Goal: Check status: Check status

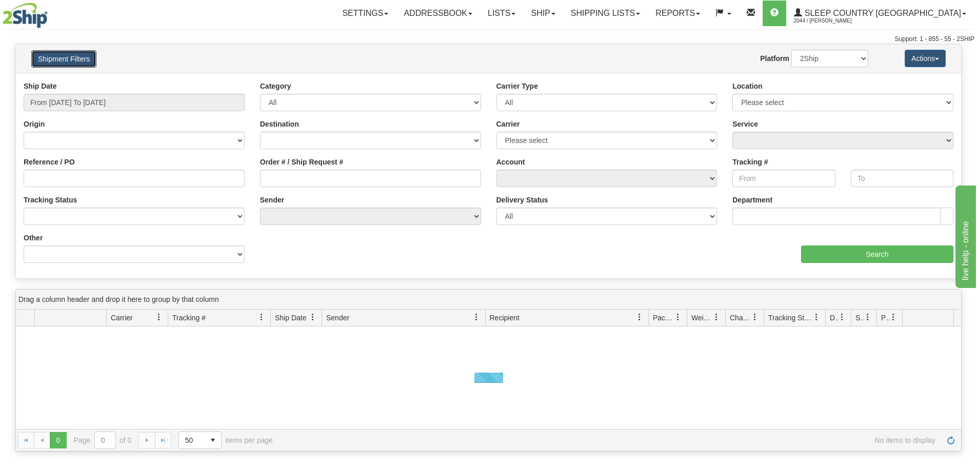
click at [58, 56] on button "Shipment Filters" at bounding box center [63, 58] width 65 height 17
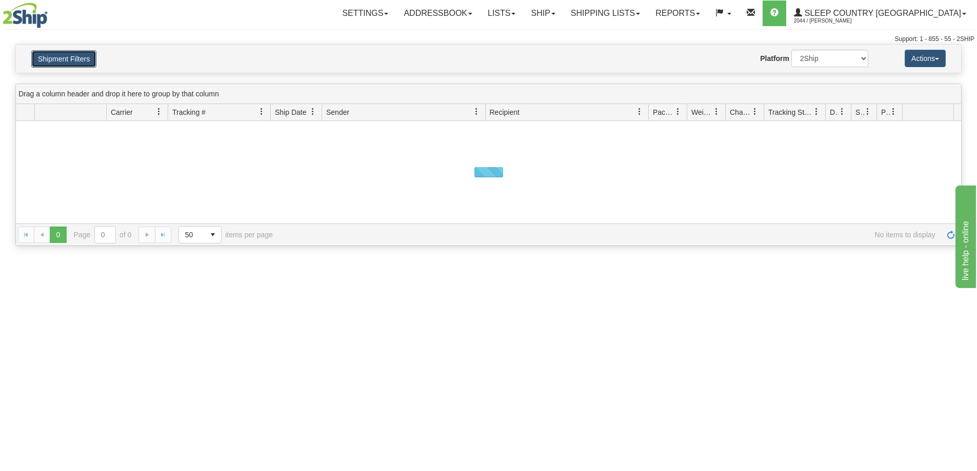
click at [85, 65] on button "Shipment Filters" at bounding box center [63, 58] width 65 height 17
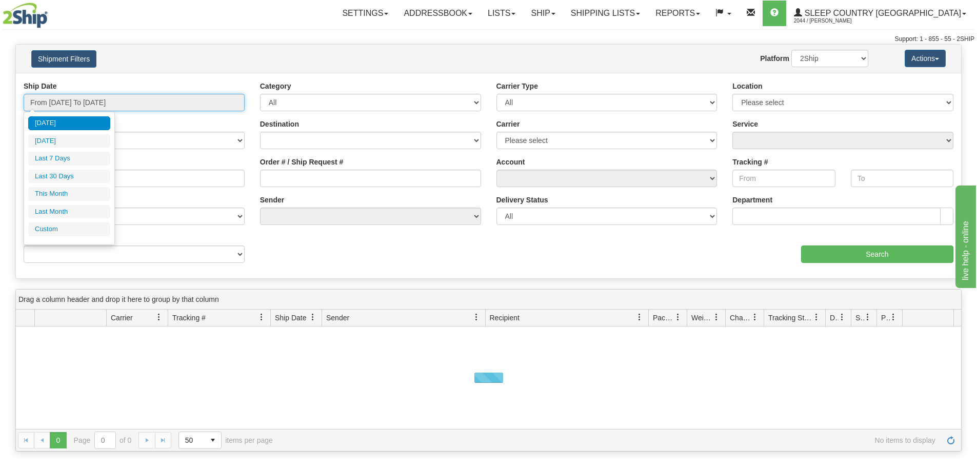
click at [136, 104] on input "From [DATE] To [DATE]" at bounding box center [134, 102] width 221 height 17
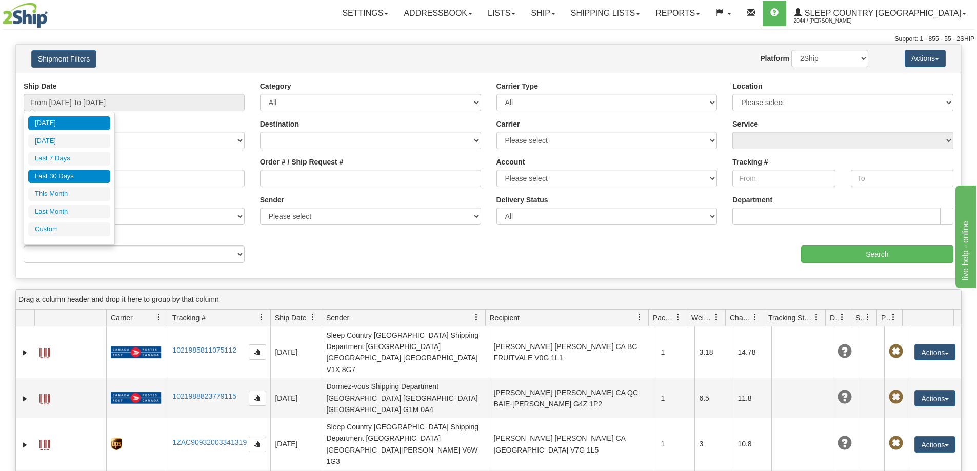
click at [79, 181] on li "Last 30 Days" at bounding box center [69, 177] width 82 height 14
type input "From [DATE] To [DATE]"
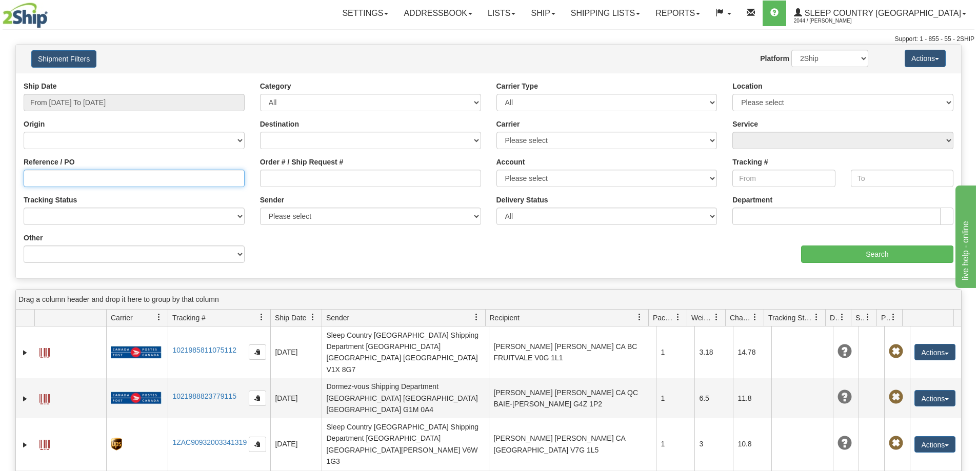
click at [79, 185] on input "Reference / PO" at bounding box center [134, 178] width 221 height 17
paste input "9000I072720"
type input "9000I072720"
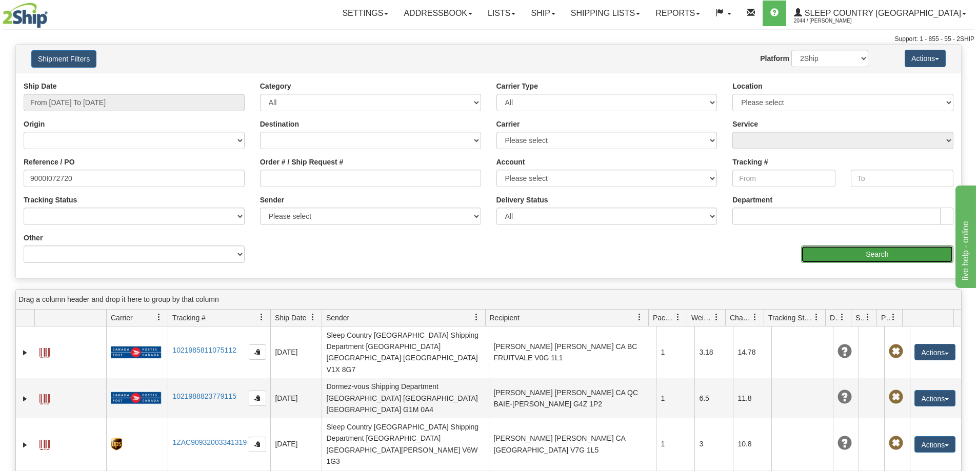
click at [843, 247] on input "Search" at bounding box center [877, 254] width 152 height 17
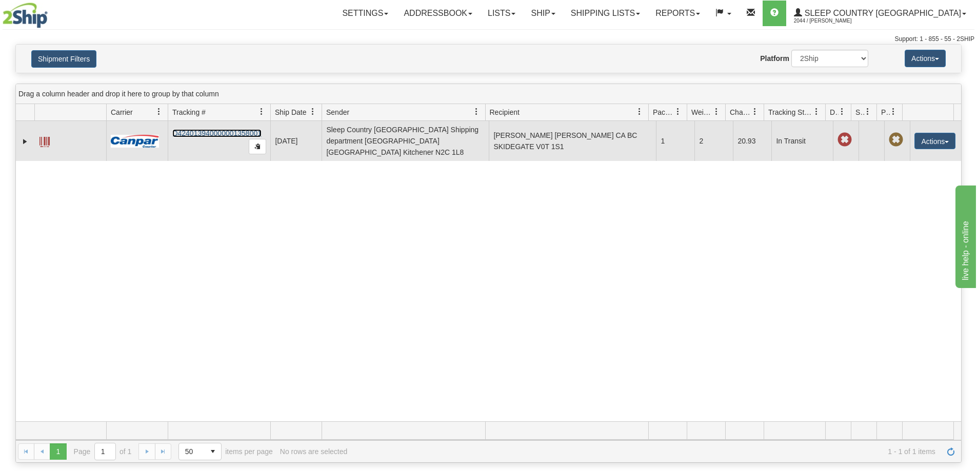
click at [206, 131] on link "D424013940000001358001" at bounding box center [216, 133] width 89 height 8
